Goal: Task Accomplishment & Management: Complete application form

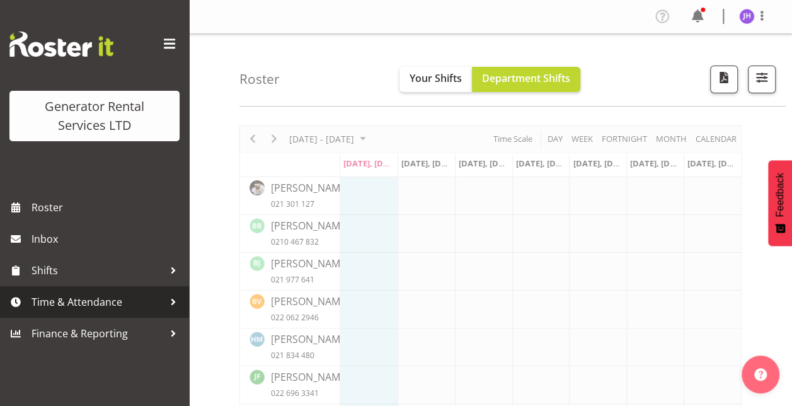
click at [100, 300] on span "Time & Attendance" at bounding box center [98, 301] width 132 height 19
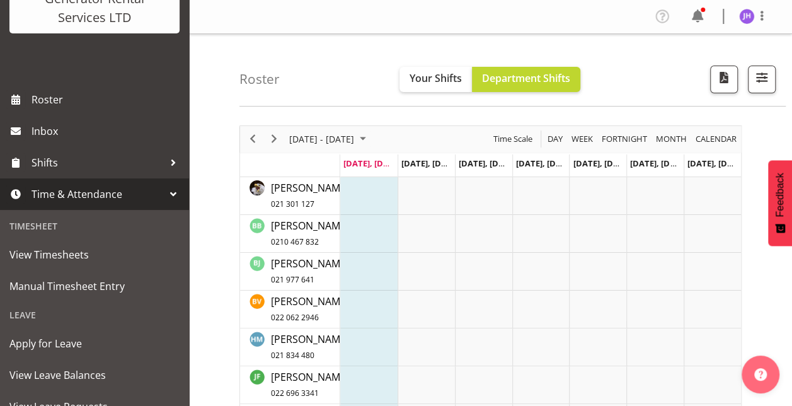
scroll to position [108, 0]
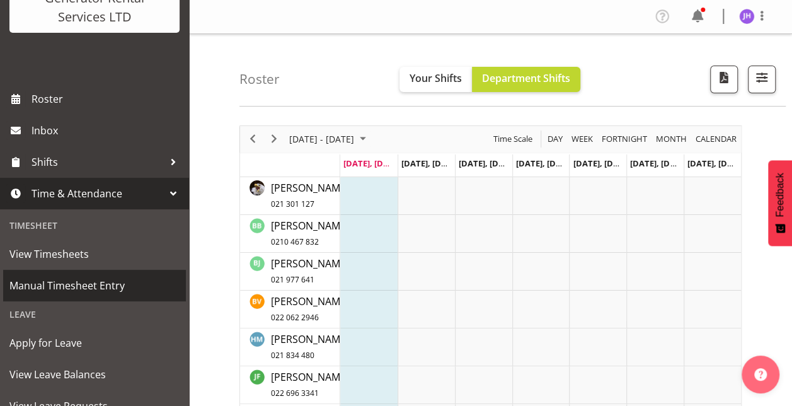
click at [96, 290] on span "Manual Timesheet Entry" at bounding box center [94, 285] width 170 height 19
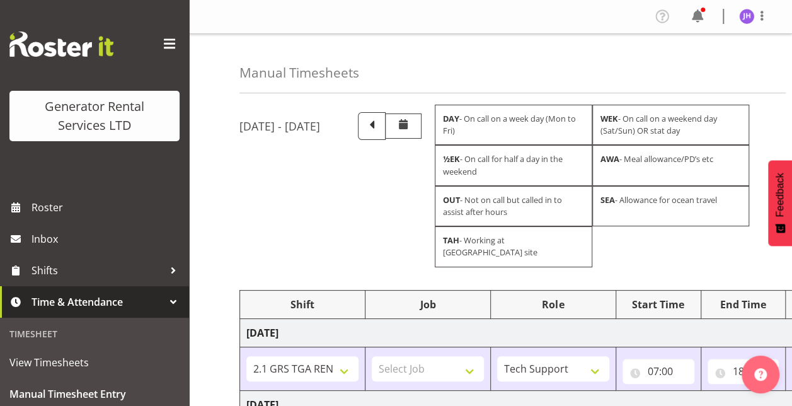
scroll to position [229, 0]
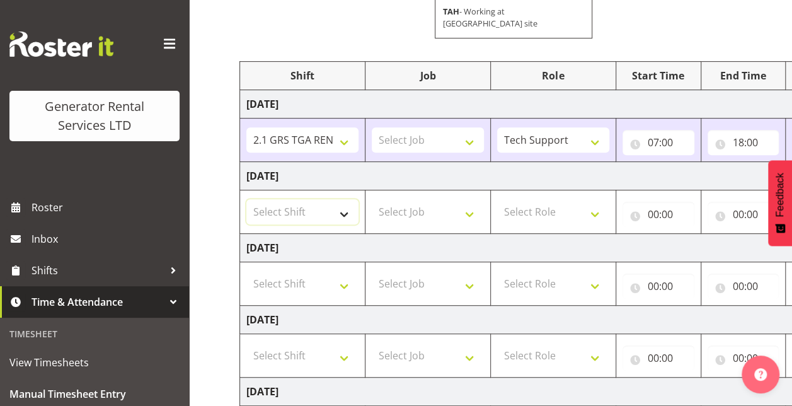
click at [343, 200] on select "Select Shift 2.1 GRS TGA RENTALS WORK 2.1 GRS TGA RENTALS WORK Omexom - Deliver…" at bounding box center [302, 211] width 112 height 25
select select "24023"
click at [246, 199] on select "Select Shift 2.1 GRS TGA RENTALS WORK 2.1 GRS TGA RENTALS WORK Omexom - Deliver…" at bounding box center [302, 211] width 112 height 25
drag, startPoint x: 515, startPoint y: 188, endPoint x: 529, endPoint y: 222, distance: 36.7
click at [529, 222] on tbody "[DATE] 2.1 GRS TGA RENTALS WORK 2.1 GRS TGA RENTALS WORK Omexom - Deliver, fenc…" at bounding box center [680, 354] width 881 height 531
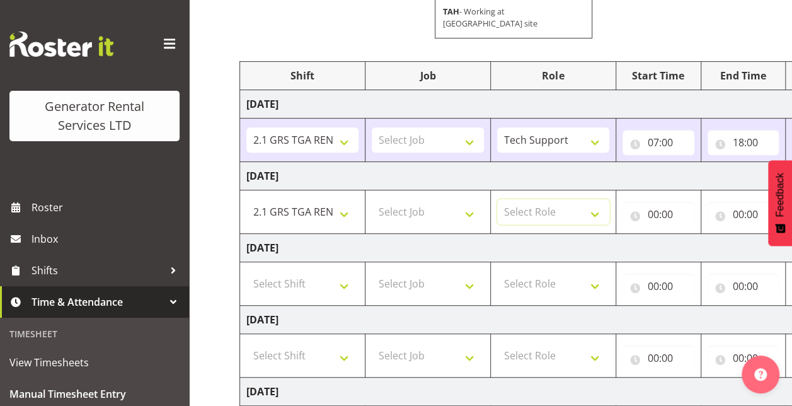
select select "20"
click at [498, 199] on select "Select Role Tech Support" at bounding box center [553, 211] width 112 height 25
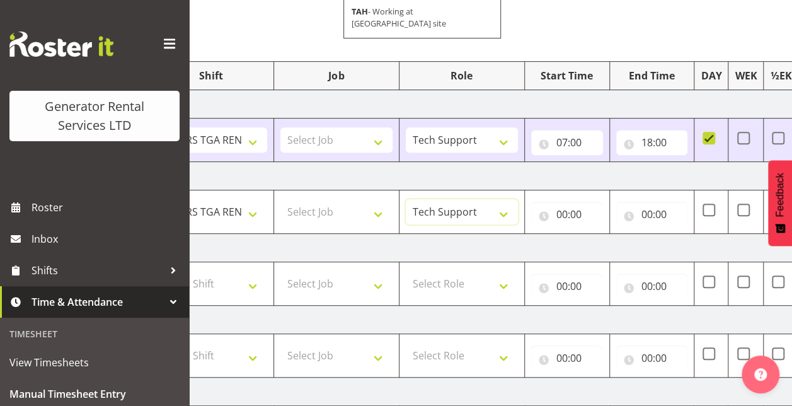
scroll to position [0, 90]
click at [571, 202] on input "00:00" at bounding box center [568, 214] width 72 height 25
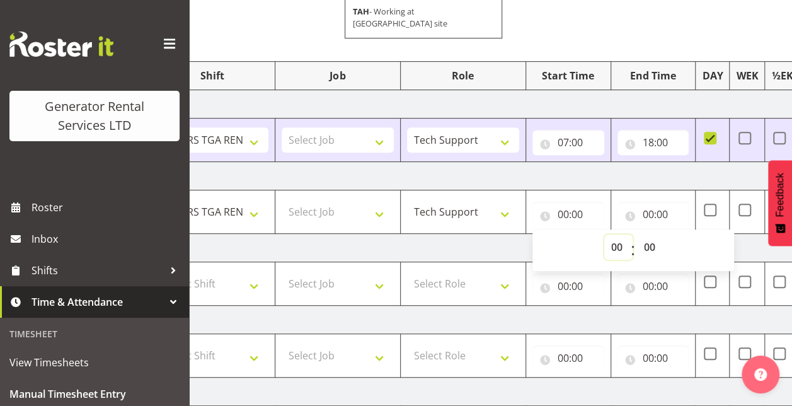
click at [616, 234] on select "00 01 02 03 04 05 06 07 08 09 10 11 12 13 14 15 16 17 18 19 20 21 22 23" at bounding box center [618, 246] width 28 height 25
select select "7"
click at [604, 234] on select "00 01 02 03 04 05 06 07 08 09 10 11 12 13 14 15 16 17 18 19 20 21 22 23" at bounding box center [618, 246] width 28 height 25
type input "07:00"
click at [658, 202] on input "00:00" at bounding box center [653, 214] width 72 height 25
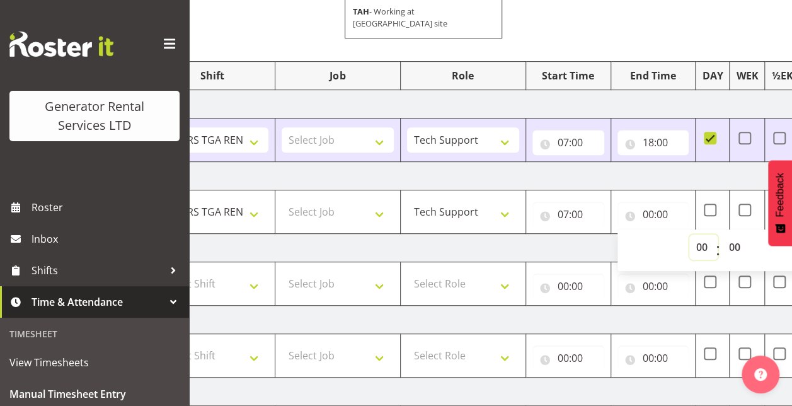
click at [701, 235] on select "00 01 02 03 04 05 06 07 08 09 10 11 12 13 14 15 16 17 18 19 20 21 22 23" at bounding box center [703, 246] width 28 height 25
select select "16"
click at [689, 234] on select "00 01 02 03 04 05 06 07 08 09 10 11 12 13 14 15 16 17 18 19 20 21 22 23" at bounding box center [703, 246] width 28 height 25
type input "16:00"
click at [735, 234] on select "00 01 02 03 04 05 06 07 08 09 10 11 12 13 14 15 16 17 18 19 20 21 22 23 24 25 2…" at bounding box center [736, 246] width 28 height 25
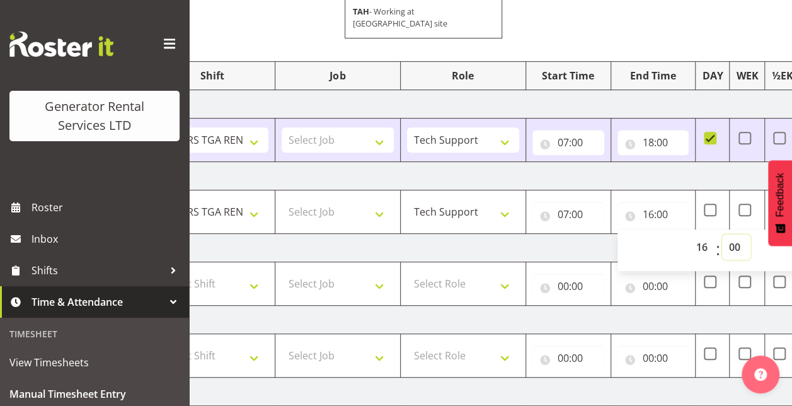
select select "30"
click at [723, 234] on select "00 01 02 03 04 05 06 07 08 09 10 11 12 13 14 15 16 17 18 19 20 21 22 23 24 25 2…" at bounding box center [736, 246] width 28 height 25
type input "16:30"
click at [708, 204] on span at bounding box center [710, 210] width 13 height 13
click at [708, 205] on input "checkbox" at bounding box center [708, 209] width 8 height 8
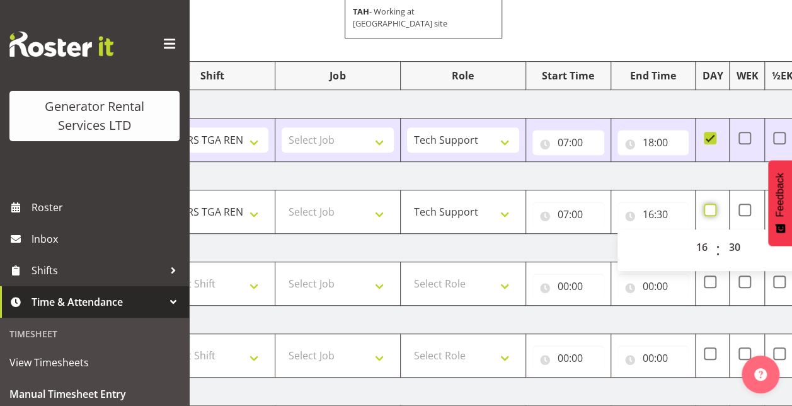
checkbox input "true"
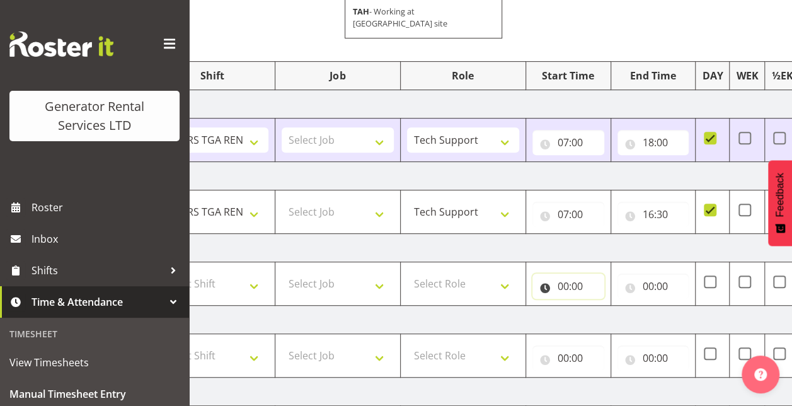
drag, startPoint x: 583, startPoint y: 262, endPoint x: 571, endPoint y: 272, distance: 15.6
click at [571, 273] on input "00:00" at bounding box center [568, 285] width 72 height 25
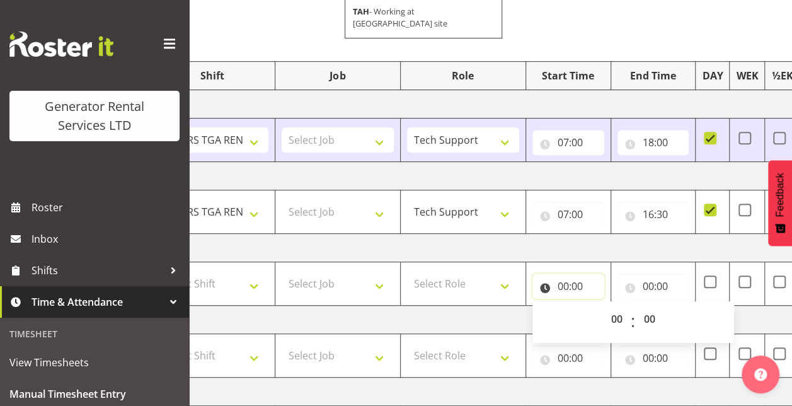
click at [571, 273] on input "00:00" at bounding box center [568, 285] width 72 height 25
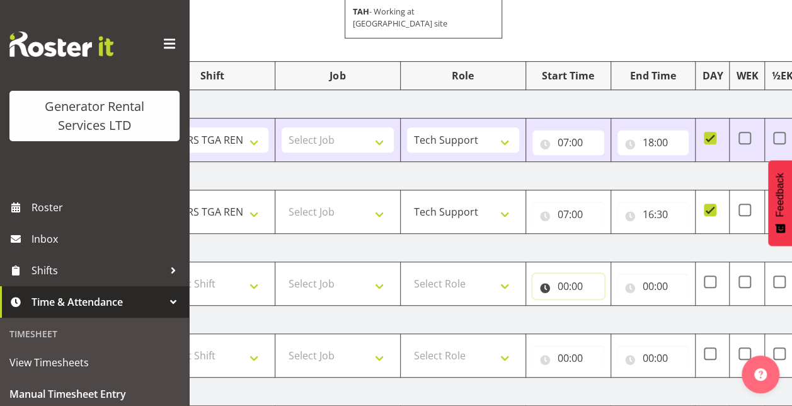
drag, startPoint x: 571, startPoint y: 272, endPoint x: 559, endPoint y: 271, distance: 12.7
click at [559, 273] on input "00:00" at bounding box center [568, 285] width 72 height 25
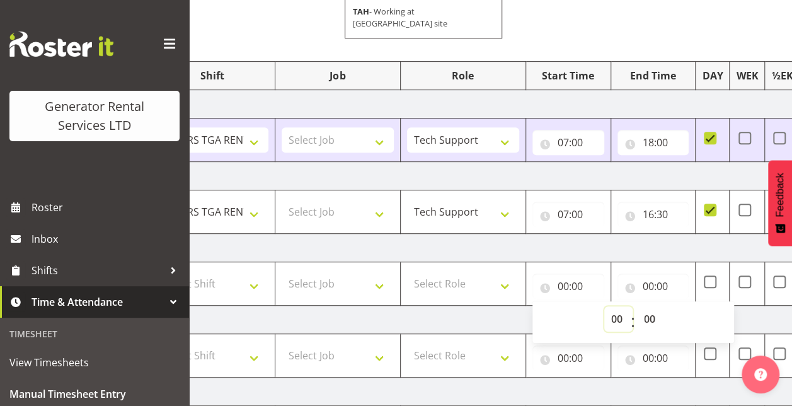
click at [613, 306] on select "00 01 02 03 04 05 06 07 08 09 10 11 12 13 14 15 16 17 18 19 20 21 22 23" at bounding box center [618, 318] width 28 height 25
select select "7"
click at [604, 306] on select "00 01 02 03 04 05 06 07 08 09 10 11 12 13 14 15 16 17 18 19 20 21 22 23" at bounding box center [618, 318] width 28 height 25
type input "07:00"
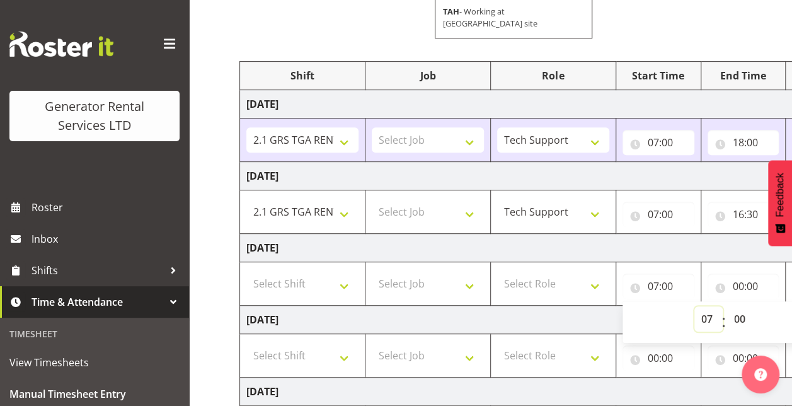
scroll to position [0, 1]
drag, startPoint x: 313, startPoint y: 267, endPoint x: 344, endPoint y: 297, distance: 43.2
click at [344, 297] on tbody "[DATE] 2.1 GRS TGA RENTALS WORK 2.1 GRS TGA RENTALS WORK Omexom - Deliver, fenc…" at bounding box center [679, 354] width 881 height 531
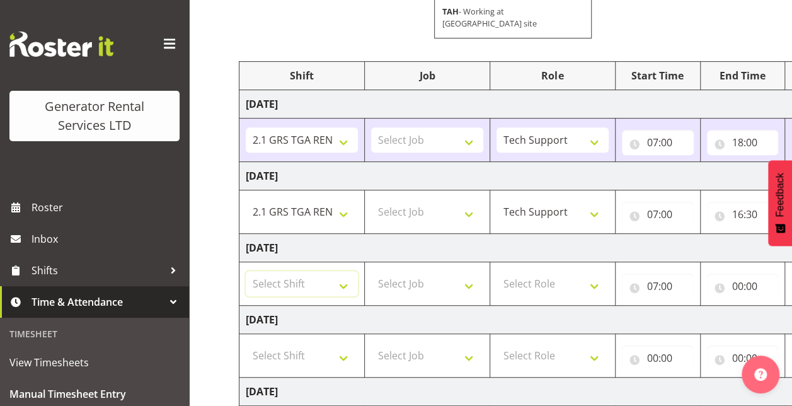
select select "24023"
click at [246, 271] on select "Select Shift 2.1 GRS TGA RENTALS WORK 2.1 GRS TGA RENTALS WORK Omexom - Deliver…" at bounding box center [302, 283] width 112 height 25
drag, startPoint x: 541, startPoint y: 274, endPoint x: 553, endPoint y: 296, distance: 25.1
click at [553, 296] on tbody "[DATE] 2.1 GRS TGA RENTALS WORK 2.1 GRS TGA RENTALS WORK Omexom - Deliver, fenc…" at bounding box center [679, 354] width 881 height 531
select select "20"
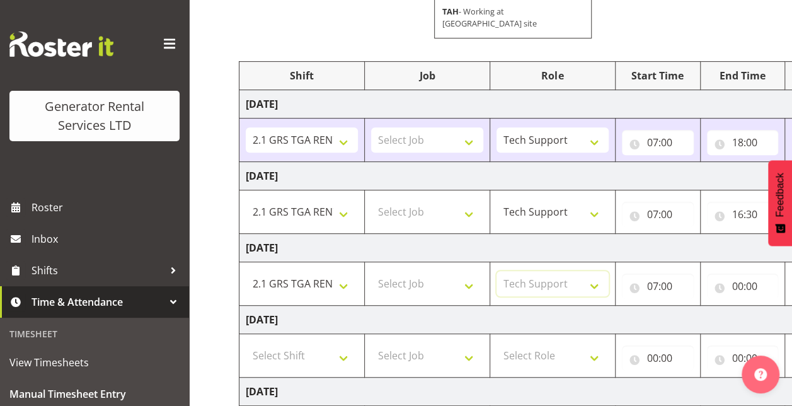
click at [496, 271] on select "Select Role Tech Support" at bounding box center [552, 283] width 112 height 25
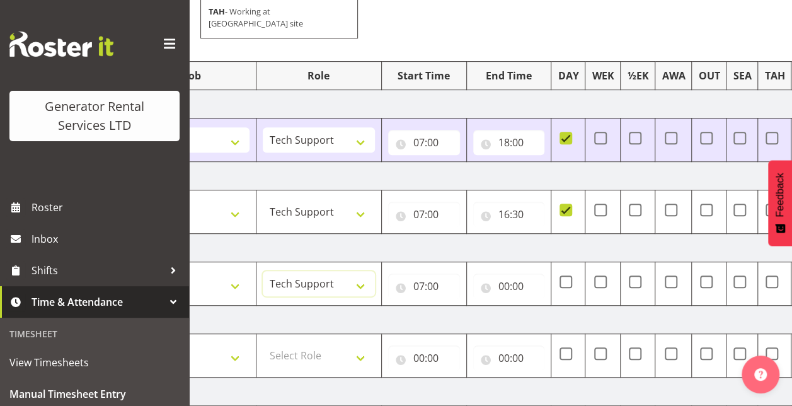
scroll to position [0, 235]
click at [564, 275] on span at bounding box center [565, 281] width 13 height 13
click at [564, 277] on input "checkbox" at bounding box center [563, 281] width 8 height 8
checkbox input "true"
click at [518, 273] on input "00:00" at bounding box center [509, 285] width 72 height 25
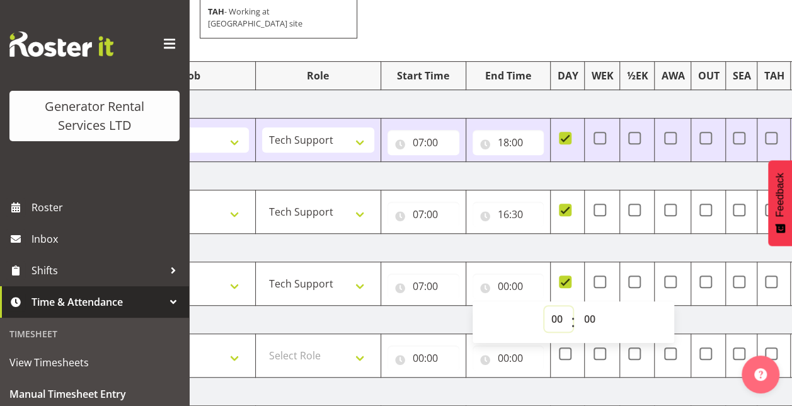
click at [558, 306] on select "00 01 02 03 04 05 06 07 08 09 10 11 12 13 14 15 16 17 18 19 20 21 22 23" at bounding box center [558, 318] width 28 height 25
select select "16"
click at [544, 306] on select "00 01 02 03 04 05 06 07 08 09 10 11 12 13 14 15 16 17 18 19 20 21 22 23" at bounding box center [558, 318] width 28 height 25
type input "16:00"
click at [586, 306] on select "00 01 02 03 04 05 06 07 08 09 10 11 12 13 14 15 16 17 18 19 20 21 22 23 24 25 2…" at bounding box center [591, 318] width 28 height 25
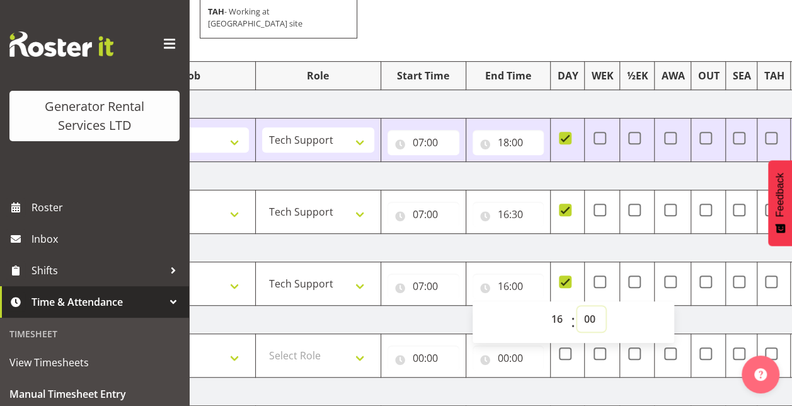
select select "30"
click at [578, 306] on select "00 01 02 03 04 05 06 07 08 09 10 11 12 13 14 15 16 17 18 19 20 21 22 23 24 25 2…" at bounding box center [591, 318] width 28 height 25
type input "16:30"
click at [694, 305] on td "[DATE]" at bounding box center [433, 319] width 856 height 28
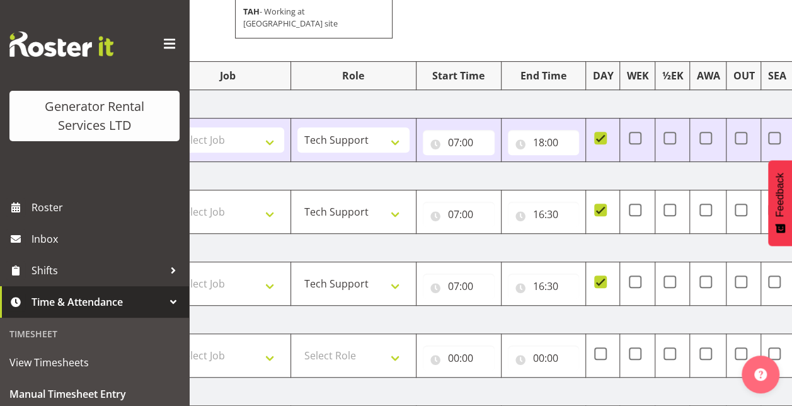
scroll to position [0, 0]
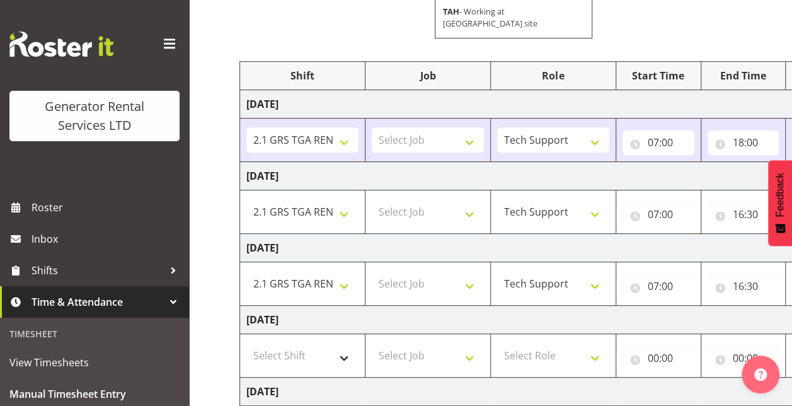
drag, startPoint x: 316, startPoint y: 320, endPoint x: 311, endPoint y: 331, distance: 12.4
click at [311, 333] on td "Select Shift 2.1 GRS TGA RENTALS WORK 2.1 GRS TGA RENTALS WORK Omexom - Deliver…" at bounding box center [302, 354] width 125 height 43
click at [311, 343] on select "Select Shift 2.1 GRS TGA RENTALS WORK 2.1 GRS TGA RENTALS WORK Omexom - Deliver…" at bounding box center [302, 355] width 112 height 25
select select "24023"
click at [246, 343] on select "Select Shift 2.1 GRS TGA RENTALS WORK 2.1 GRS TGA RENTALS WORK Omexom - Deliver…" at bounding box center [302, 355] width 112 height 25
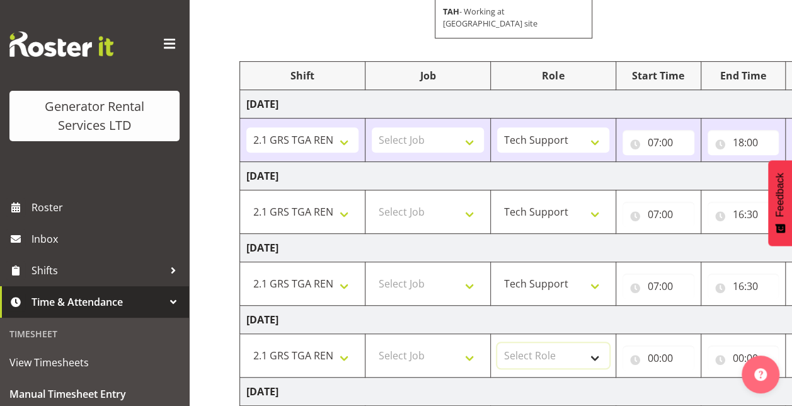
click at [565, 343] on select "Select Role Tech Support" at bounding box center [553, 355] width 112 height 25
click at [558, 377] on td "[DATE]" at bounding box center [668, 391] width 856 height 28
drag, startPoint x: 576, startPoint y: 350, endPoint x: 551, endPoint y: 365, distance: 29.7
click at [551, 365] on tbody "[DATE] 2.1 GRS TGA RENTALS WORK 2.1 GRS TGA RENTALS WORK Omexom - Deliver, fenc…" at bounding box center [680, 354] width 881 height 531
select select "20"
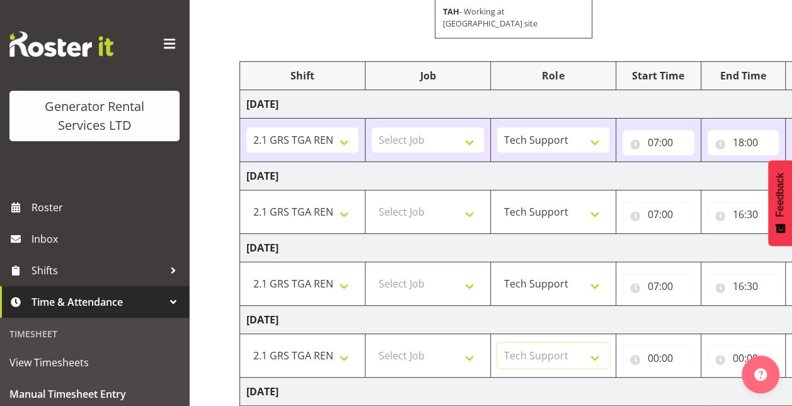
click at [498, 343] on select "Select Role Tech Support" at bounding box center [553, 355] width 112 height 25
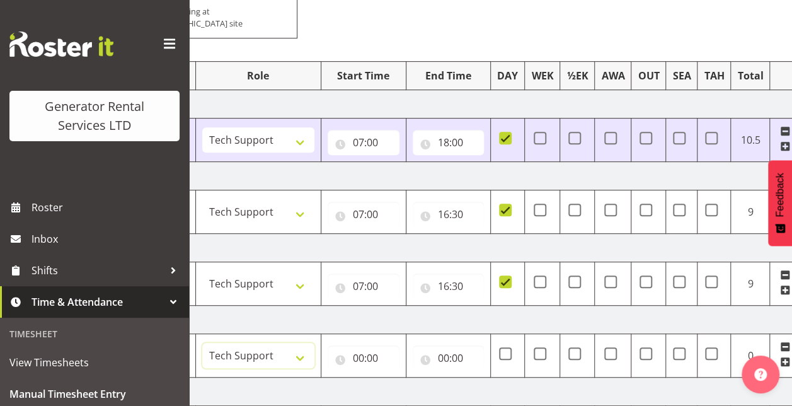
scroll to position [0, 297]
click at [373, 347] on input "00:00" at bounding box center [362, 357] width 72 height 25
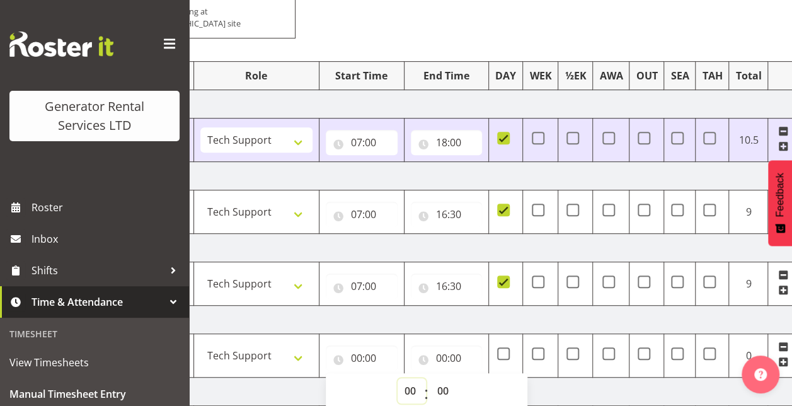
click at [413, 378] on select "00 01 02 03 04 05 06 07 08 09 10 11 12 13 14 15 16 17 18 19 20 21 22 23" at bounding box center [412, 390] width 28 height 25
select select "10"
click at [398, 378] on select "00 01 02 03 04 05 06 07 08 09 10 11 12 13 14 15 16 17 18 19 20 21 22 23" at bounding box center [412, 390] width 28 height 25
type input "10:00"
click at [442, 345] on input "00:00" at bounding box center [447, 357] width 72 height 25
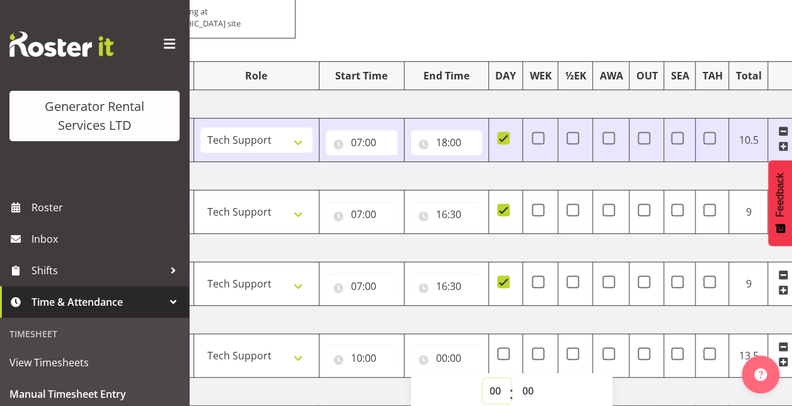
click at [492, 378] on select "00 01 02 03 04 05 06 07 08 09 10 11 12 13 14 15 16 17 18 19 20 21 22 23" at bounding box center [497, 390] width 28 height 25
select select "13"
click at [483, 378] on select "00 01 02 03 04 05 06 07 08 09 10 11 12 13 14 15 16 17 18 19 20 21 22 23" at bounding box center [497, 390] width 28 height 25
type input "13:00"
click at [539, 347] on span at bounding box center [538, 353] width 13 height 13
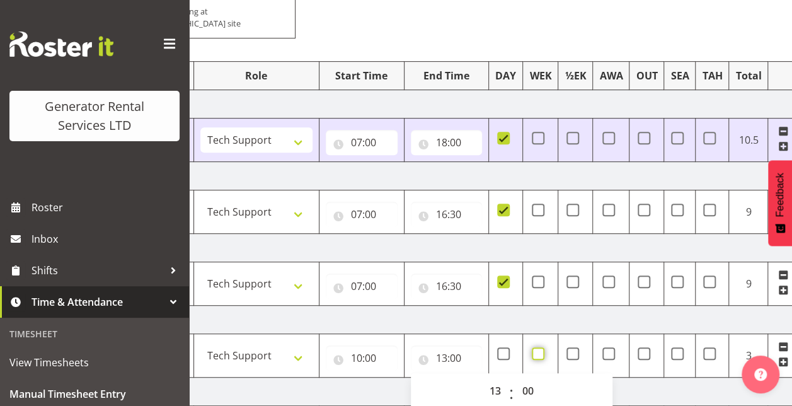
click at [539, 349] on input "checkbox" at bounding box center [536, 353] width 8 height 8
checkbox input "true"
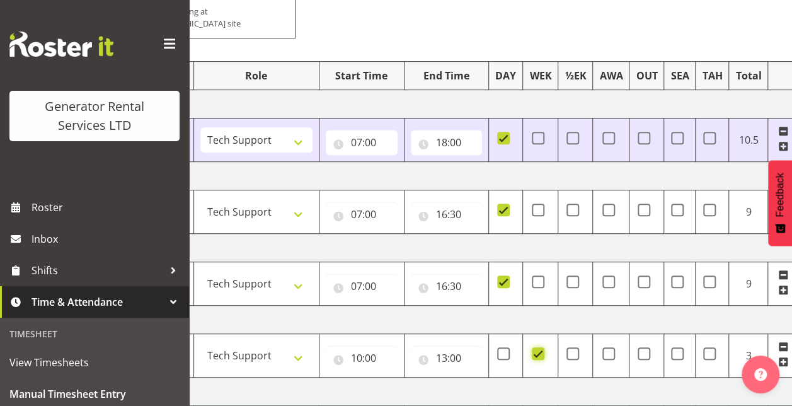
scroll to position [0, 330]
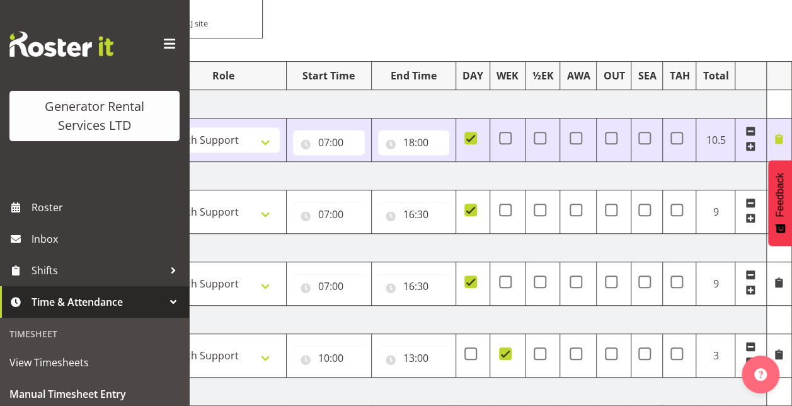
click at [776, 349] on span at bounding box center [779, 354] width 10 height 10
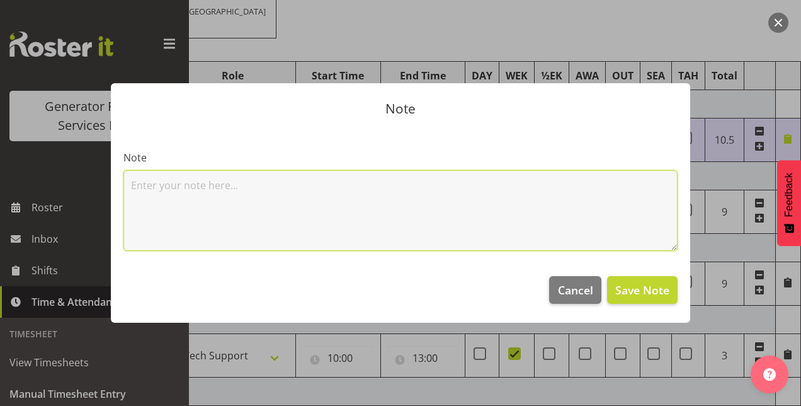
click at [551, 241] on textarea at bounding box center [400, 210] width 554 height 81
type textarea "refuel- no2 road"
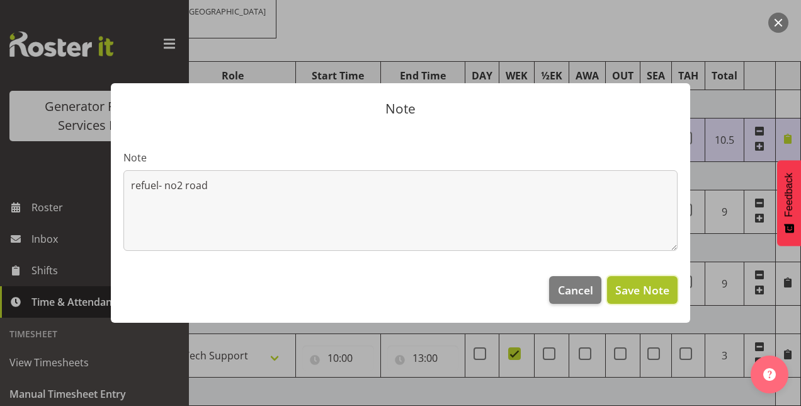
click at [648, 282] on span "Save Note" at bounding box center [643, 290] width 54 height 16
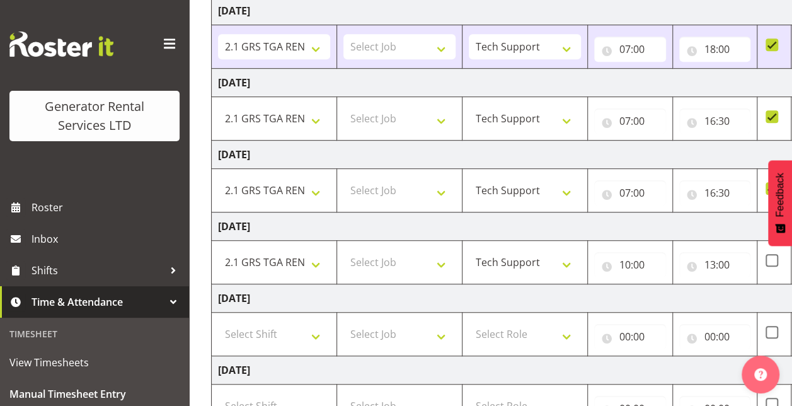
scroll to position [323, 0]
click at [311, 321] on select "Select Shift 2.1 GRS TGA RENTALS WORK 2.1 GRS TGA RENTALS WORK Omexom - Deliver…" at bounding box center [274, 333] width 112 height 25
drag, startPoint x: 311, startPoint y: 319, endPoint x: 334, endPoint y: 340, distance: 31.2
click at [334, 340] on tbody "[DATE] 2.1 GRS TGA RENTALS WORK 2.1 GRS TGA RENTALS WORK Omexom - Deliver, fenc…" at bounding box center [652, 261] width 881 height 531
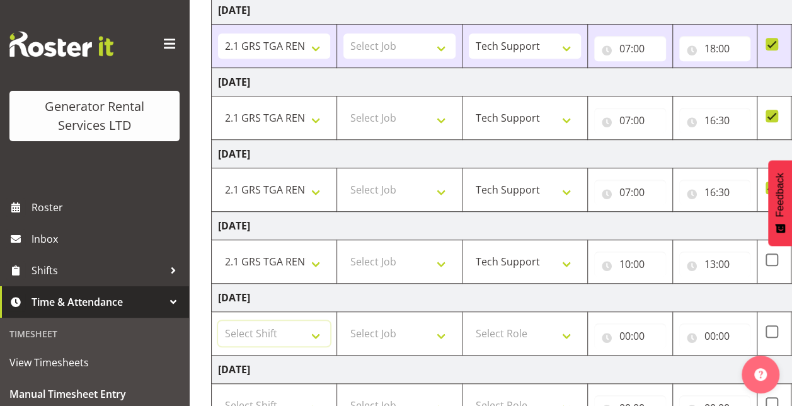
select select "24023"
click at [218, 321] on select "Select Shift 2.1 GRS TGA RENTALS WORK 2.1 GRS TGA RENTALS WORK Omexom - Deliver…" at bounding box center [274, 333] width 112 height 25
click at [515, 321] on select "Select Role Tech Support" at bounding box center [525, 333] width 112 height 25
select select "20"
click at [469, 321] on select "Select Role Tech Support" at bounding box center [525, 333] width 112 height 25
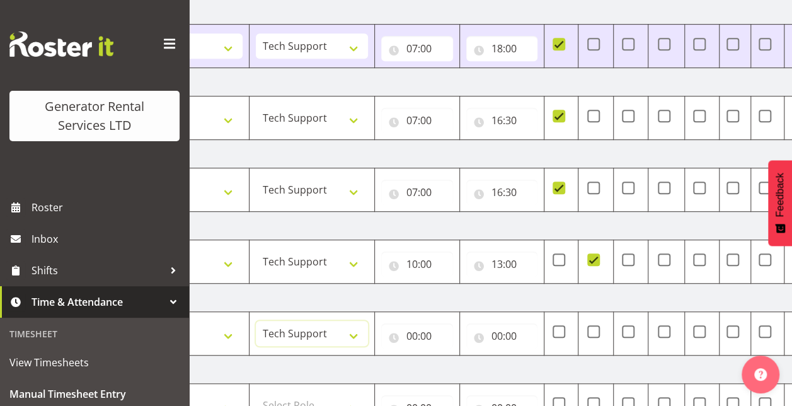
scroll to position [0, 243]
click at [592, 325] on span at bounding box center [592, 331] width 13 height 13
click at [592, 327] on input "checkbox" at bounding box center [590, 331] width 8 height 8
checkbox input "true"
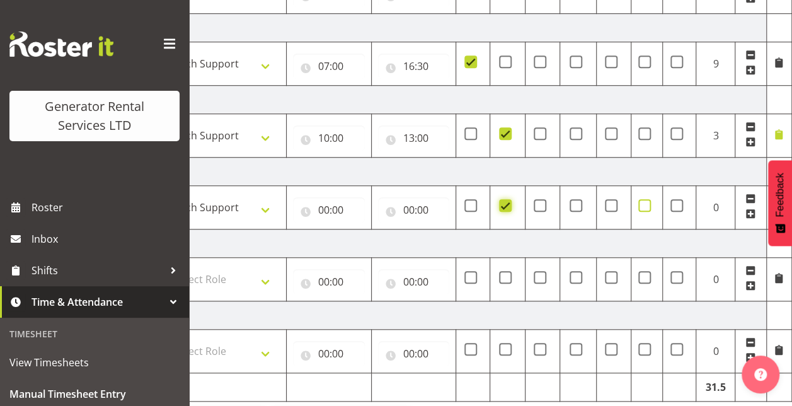
scroll to position [478, 0]
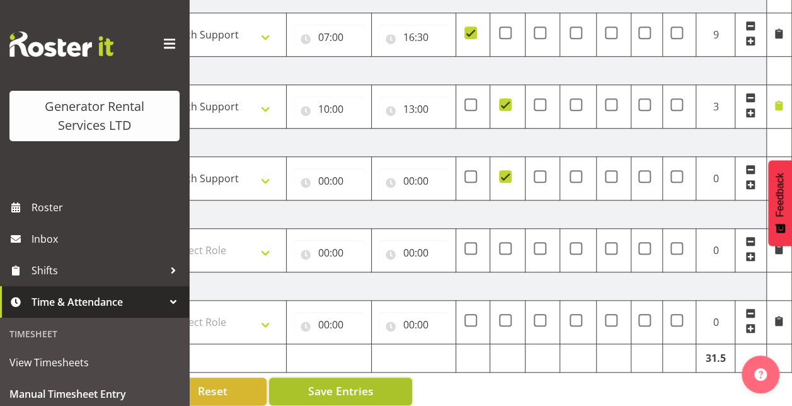
click at [327, 382] on span "Save Entries" at bounding box center [340, 390] width 66 height 16
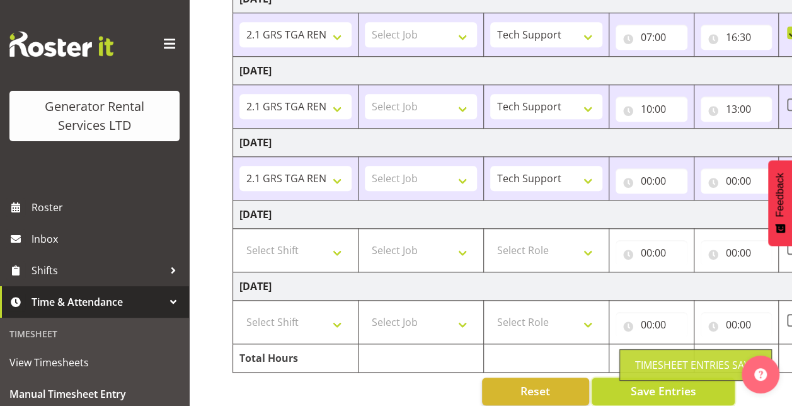
scroll to position [0, 0]
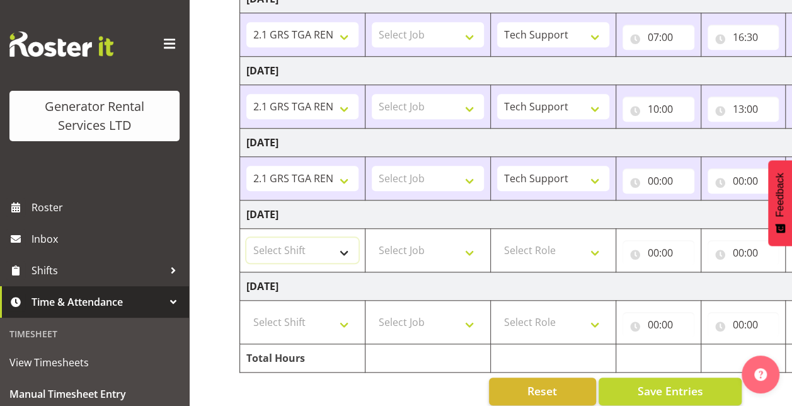
click at [331, 238] on select "Select Shift 2.1 GRS TGA RENTALS WORK 2.1 GRS TGA RENTALS WORK Omexom - Deliver…" at bounding box center [302, 250] width 112 height 25
select select "24023"
click at [246, 238] on select "Select Shift 2.1 GRS TGA RENTALS WORK 2.1 GRS TGA RENTALS WORK Omexom - Deliver…" at bounding box center [302, 250] width 112 height 25
click at [537, 238] on select "Select Role Tech Support" at bounding box center [553, 250] width 112 height 25
select select "20"
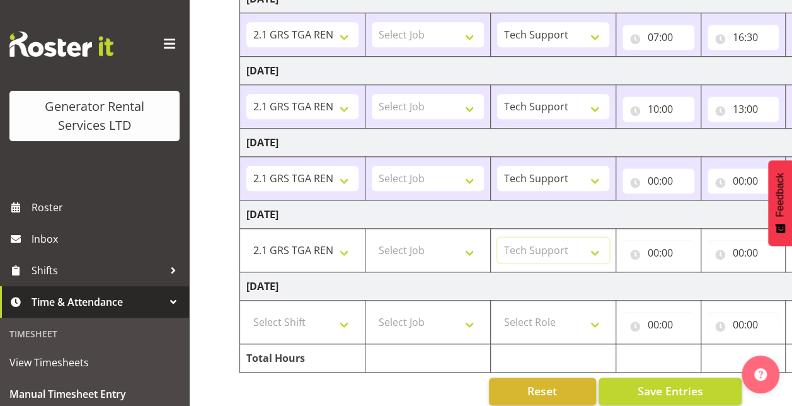
click at [498, 238] on select "Select Role Tech Support" at bounding box center [553, 250] width 112 height 25
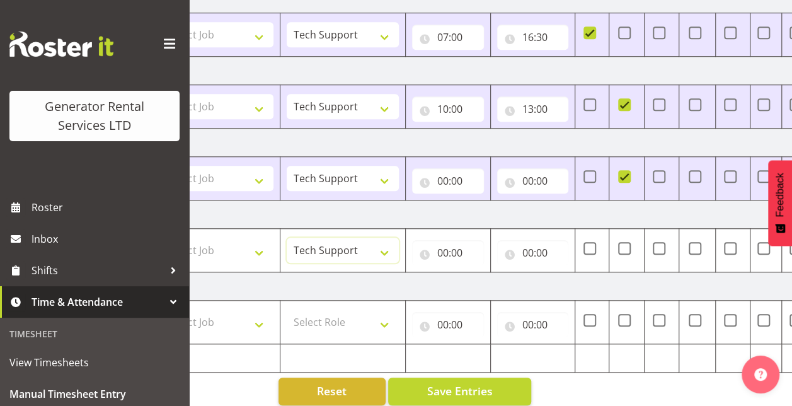
scroll to position [0, 211]
click at [447, 240] on input "00:00" at bounding box center [447, 252] width 72 height 25
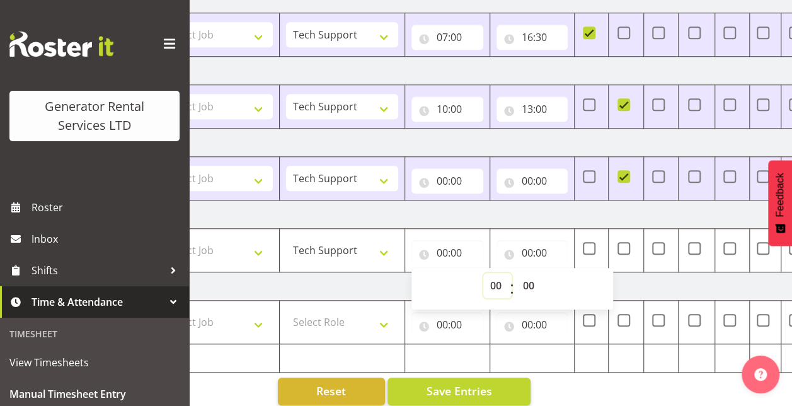
click at [500, 273] on select "00 01 02 03 04 05 06 07 08 09 10 11 12 13 14 15 16 17 18 19 20 21 22 23" at bounding box center [497, 285] width 28 height 25
select select "7"
click at [483, 273] on select "00 01 02 03 04 05 06 07 08 09 10 11 12 13 14 15 16 17 18 19 20 21 22 23" at bounding box center [497, 285] width 28 height 25
type input "07:00"
click at [530, 240] on input "00:00" at bounding box center [532, 252] width 72 height 25
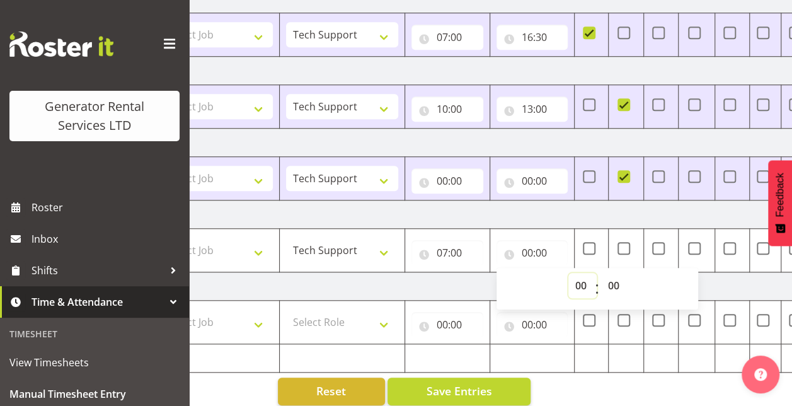
click at [582, 273] on select "00 01 02 03 04 05 06 07 08 09 10 11 12 13 14 15 16 17 18 19 20 21 22 23" at bounding box center [582, 285] width 28 height 25
select select "16"
click at [568, 273] on select "00 01 02 03 04 05 06 07 08 09 10 11 12 13 14 15 16 17 18 19 20 21 22 23" at bounding box center [582, 285] width 28 height 25
type input "16:00"
click at [617, 273] on select "00 01 02 03 04 05 06 07 08 09 10 11 12 13 14 15 16 17 18 19 20 21 22 23 24 25 2…" at bounding box center [615, 285] width 28 height 25
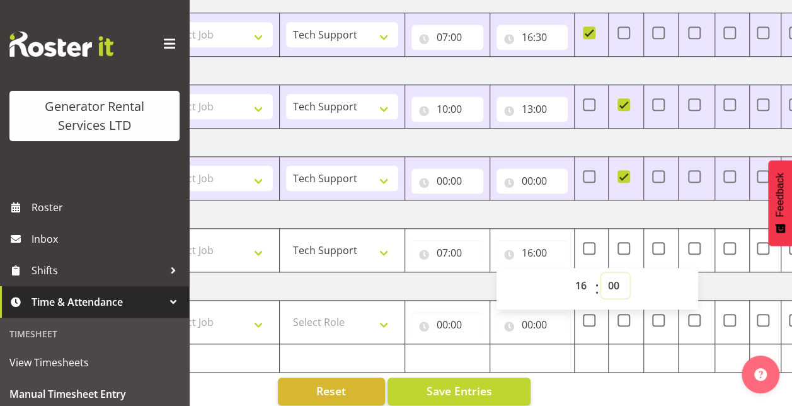
select select "30"
click at [602, 273] on select "00 01 02 03 04 05 06 07 08 09 10 11 12 13 14 15 16 17 18 19 20 21 22 23 24 25 2…" at bounding box center [615, 285] width 28 height 25
type input "16:30"
click at [714, 272] on td "[DATE]" at bounding box center [457, 286] width 856 height 28
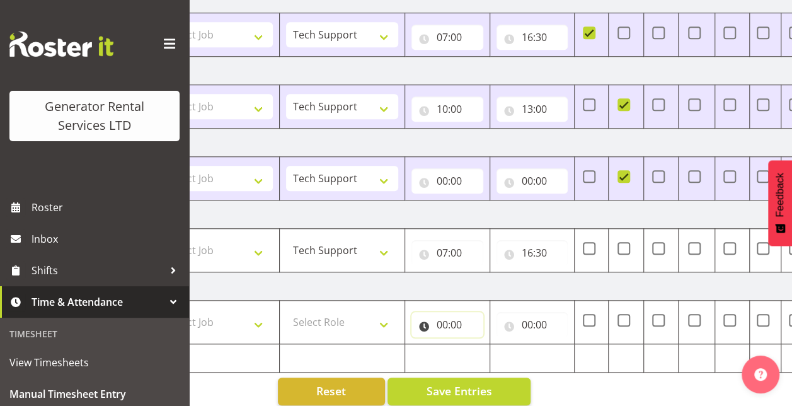
click at [450, 312] on input "00:00" at bounding box center [447, 324] width 72 height 25
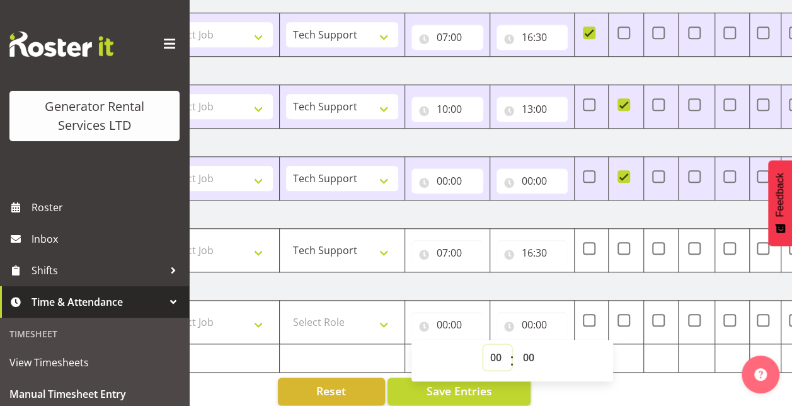
drag, startPoint x: 498, startPoint y: 341, endPoint x: 500, endPoint y: 170, distance: 171.4
click at [500, 170] on tbody "[DATE] 2.1 GRS TGA RENTALS WORK 2.1 GRS TGA RENTALS WORK Omexom - Deliver, fenc…" at bounding box center [469, 106] width 881 height 531
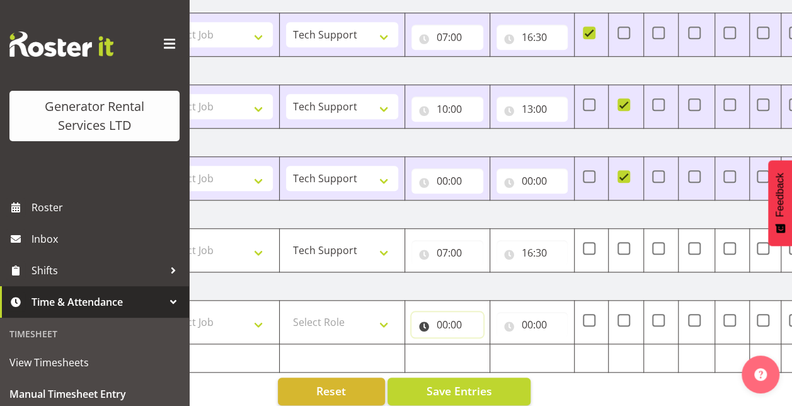
click at [449, 312] on input "00:00" at bounding box center [447, 324] width 72 height 25
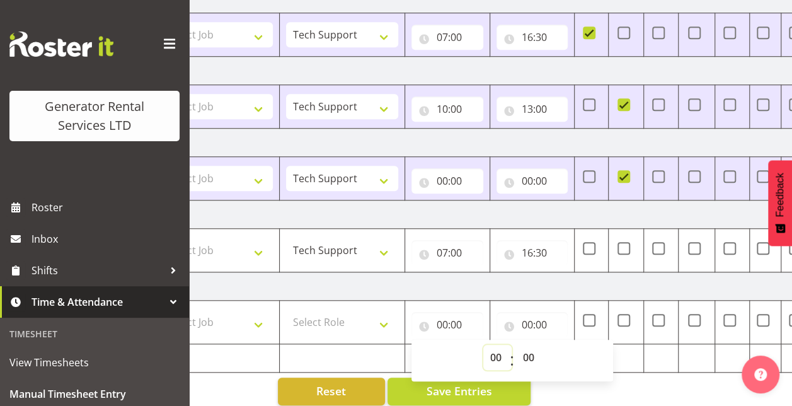
drag, startPoint x: 496, startPoint y: 339, endPoint x: 493, endPoint y: 83, distance: 255.8
click at [493, 83] on tbody "[DATE] 2.1 GRS TGA RENTALS WORK 2.1 GRS TGA RENTALS WORK Omexom - Deliver, fenc…" at bounding box center [469, 106] width 881 height 531
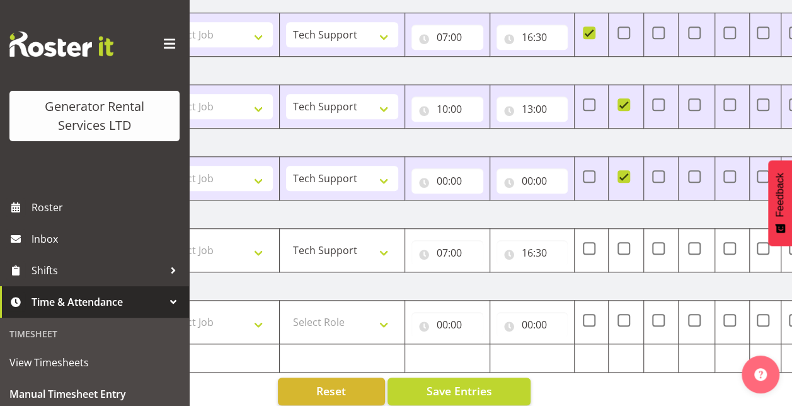
click at [493, 84] on td "13:00 00 01 02 03 04 05 06 07 08 09 10 11 12 13 14 15 16 17 18 19 20 21 22 23 :…" at bounding box center [532, 105] width 85 height 43
drag, startPoint x: 439, startPoint y: 305, endPoint x: 456, endPoint y: 296, distance: 19.2
click at [456, 312] on input "00:00" at bounding box center [447, 324] width 72 height 25
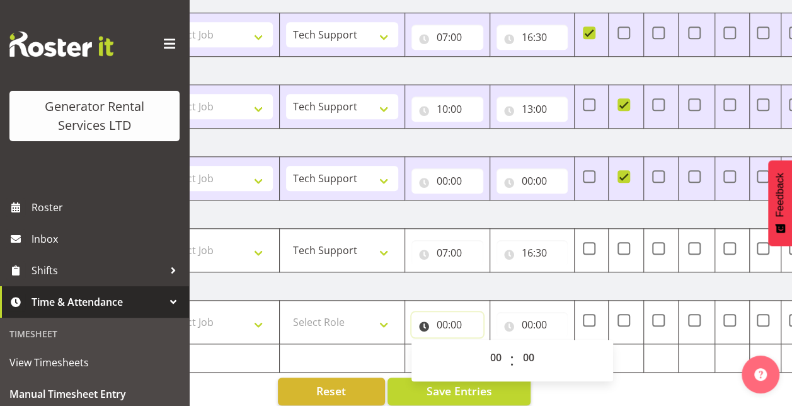
click at [456, 312] on input "00:00" at bounding box center [447, 324] width 72 height 25
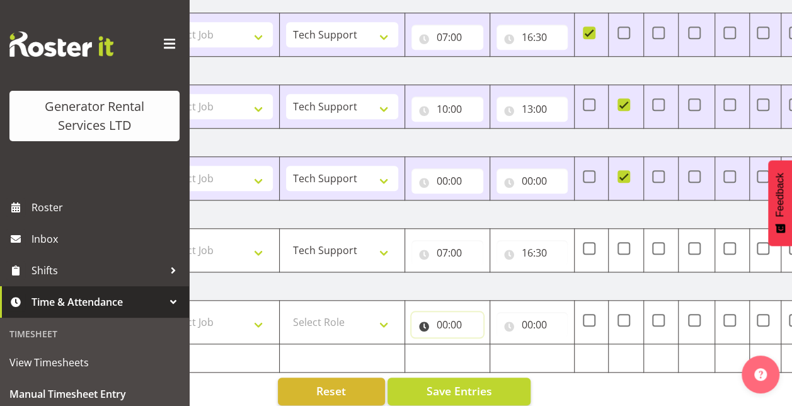
click at [456, 312] on input "00:00" at bounding box center [447, 324] width 72 height 25
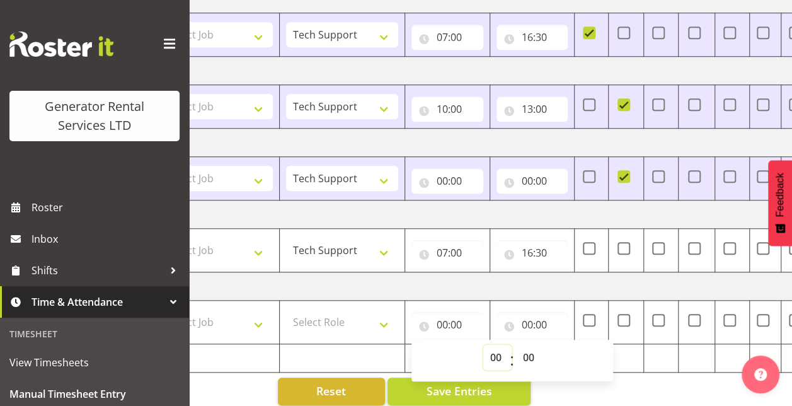
click at [494, 345] on select "00 01 02 03 04 05 06 07 08 09 10 11 12 13 14 15 16 17 18 19 20 21 22 23" at bounding box center [497, 357] width 28 height 25
select select "7"
click at [483, 345] on select "00 01 02 03 04 05 06 07 08 09 10 11 12 13 14 15 16 17 18 19 20 21 22 23" at bounding box center [497, 357] width 28 height 25
type input "07:00"
click at [540, 312] on input "00:00" at bounding box center [532, 324] width 72 height 25
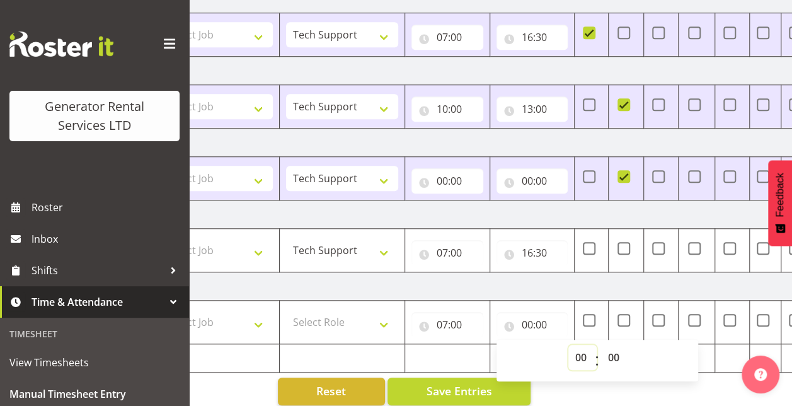
click at [585, 348] on select "00 01 02 03 04 05 06 07 08 09 10 11 12 13 14 15 16 17 18 19 20 21 22 23" at bounding box center [582, 357] width 28 height 25
select select "16"
click at [568, 345] on select "00 01 02 03 04 05 06 07 08 09 10 11 12 13 14 15 16 17 18 19 20 21 22 23" at bounding box center [582, 357] width 28 height 25
type input "16:00"
click at [611, 345] on select "00 01 02 03 04 05 06 07 08 09 10 11 12 13 14 15 16 17 18 19 20 21 22 23 24 25 2…" at bounding box center [615, 357] width 28 height 25
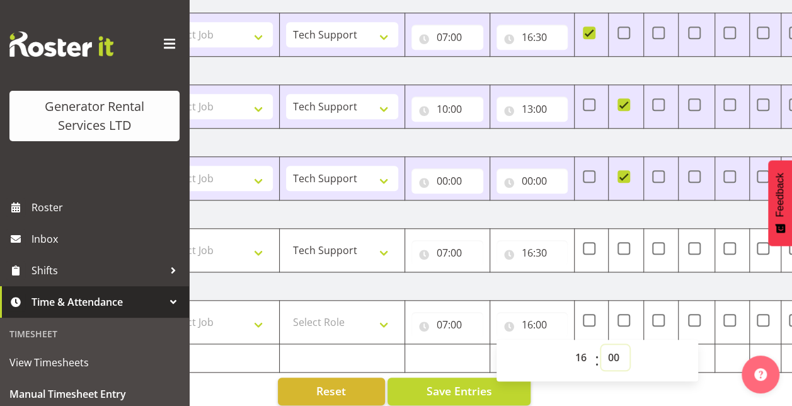
select select "30"
click at [602, 345] on select "00 01 02 03 04 05 06 07 08 09 10 11 12 13 14 15 16 17 18 19 20 21 22 23 24 25 2…" at bounding box center [615, 357] width 28 height 25
type input "16:30"
click at [543, 272] on td "[DATE]" at bounding box center [457, 286] width 856 height 28
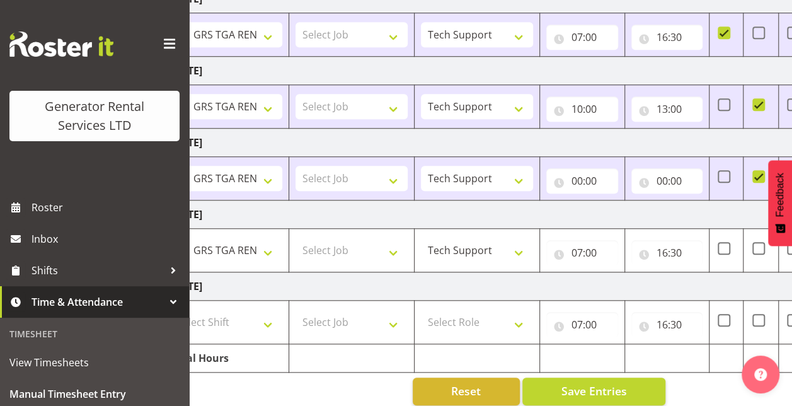
scroll to position [0, 75]
click at [490, 309] on select "Select Role Tech Support" at bounding box center [478, 321] width 112 height 25
select select "20"
click at [422, 309] on select "Select Role Tech Support" at bounding box center [478, 321] width 112 height 25
click at [263, 313] on select "Select Shift 2.1 GRS TGA RENTALS WORK 2.1 GRS TGA RENTALS WORK Omexom - Deliver…" at bounding box center [227, 321] width 112 height 25
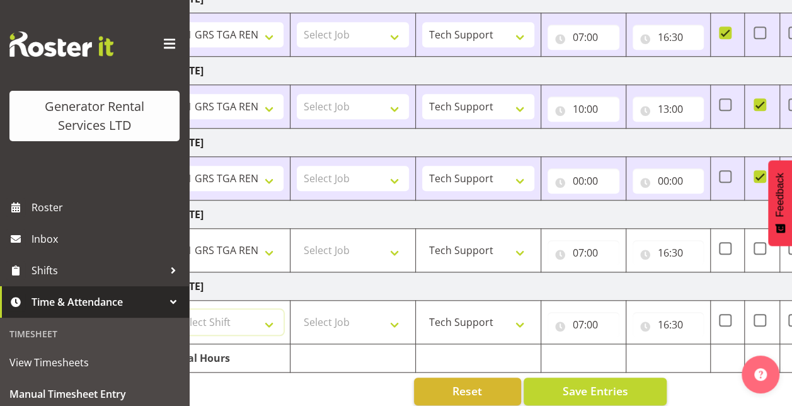
select select "24023"
click at [171, 309] on select "Select Shift 2.1 GRS TGA RENTALS WORK 2.1 GRS TGA RENTALS WORK Omexom - Deliver…" at bounding box center [227, 321] width 112 height 25
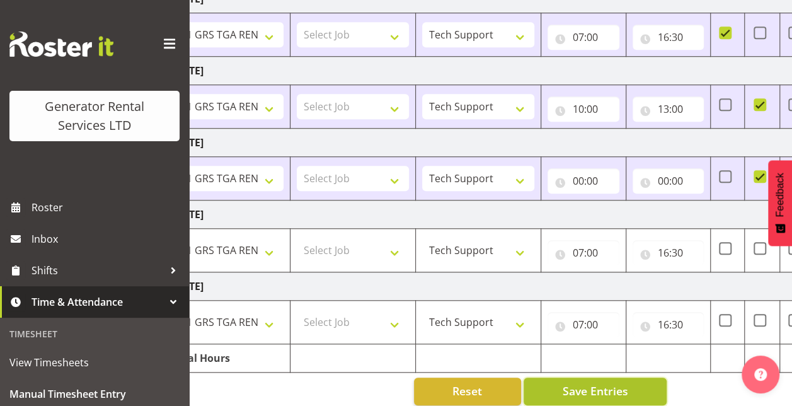
click at [599, 377] on button "Save Entries" at bounding box center [595, 391] width 143 height 28
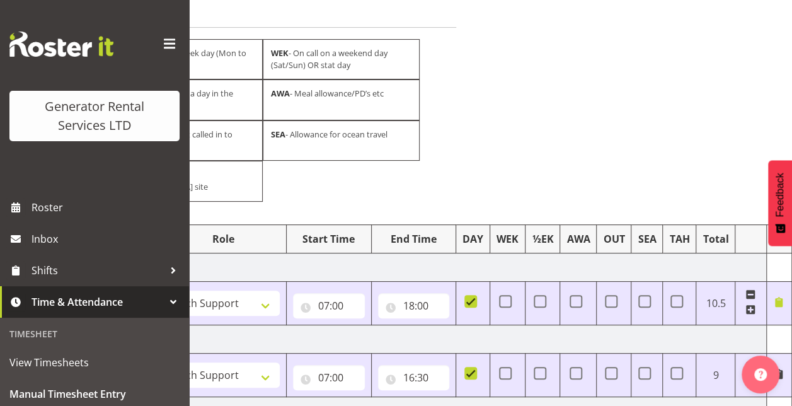
scroll to position [0, 0]
